Goal: Use online tool/utility: Utilize a website feature to perform a specific function

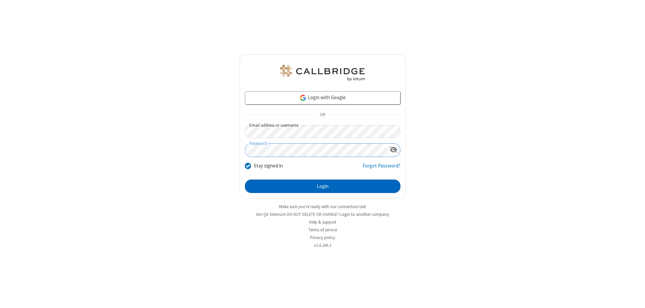
click at [323, 186] on button "Login" at bounding box center [323, 185] width 156 height 13
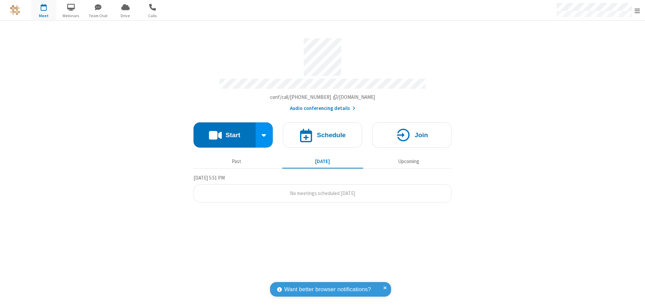
click at [225, 132] on button "Start" at bounding box center [225, 134] width 62 height 25
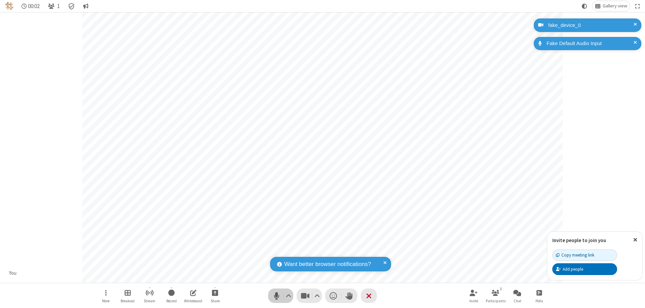
click at [277, 295] on span "Mute (⌘+Shift+A)" at bounding box center [277, 296] width 10 height 10
click at [277, 295] on span "Unmute (⌘+Shift+A)" at bounding box center [277, 296] width 10 height 10
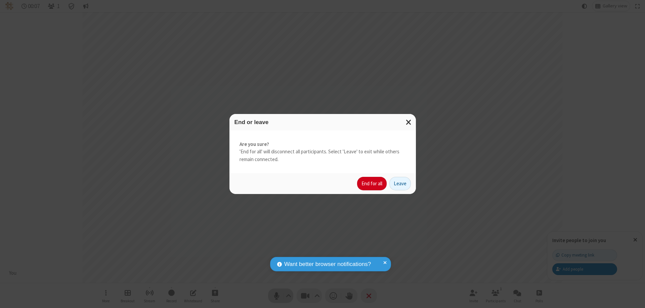
click at [372, 184] on button "End for all" at bounding box center [372, 183] width 30 height 13
